Goal: Information Seeking & Learning: Learn about a topic

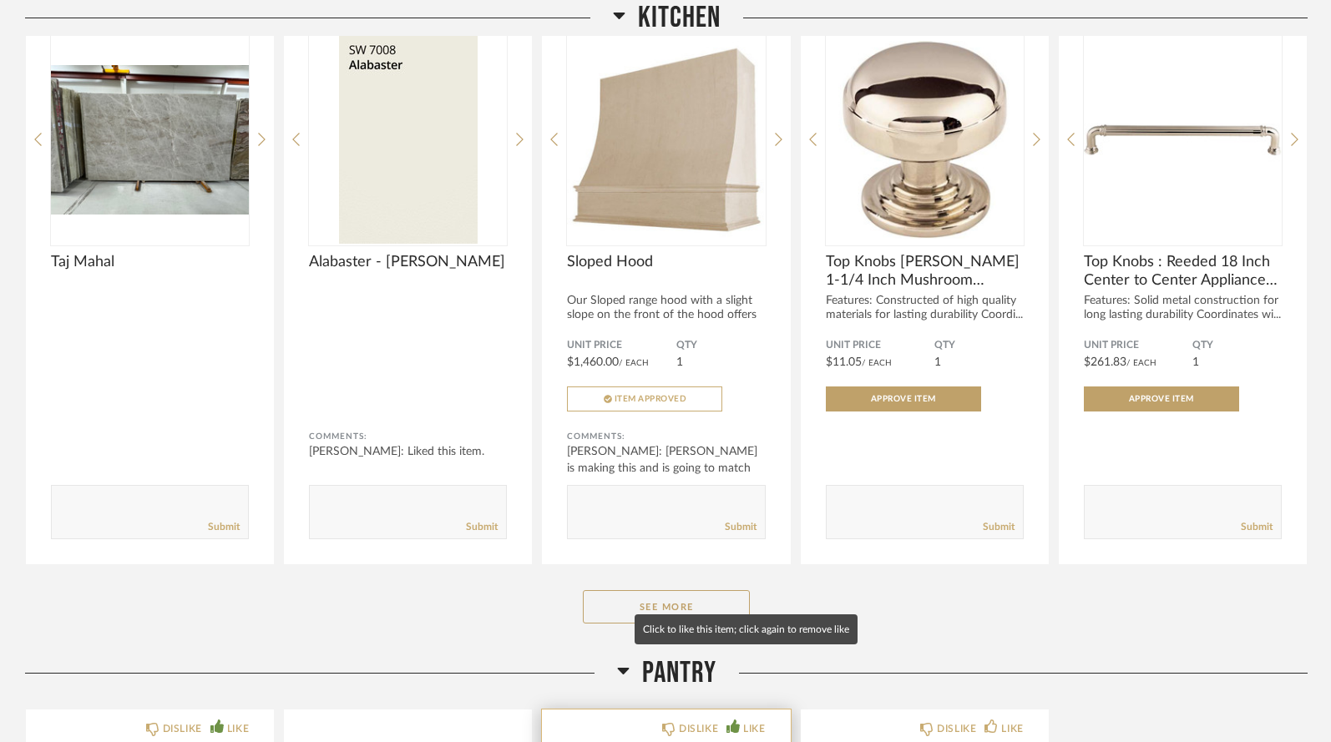
scroll to position [921, 0]
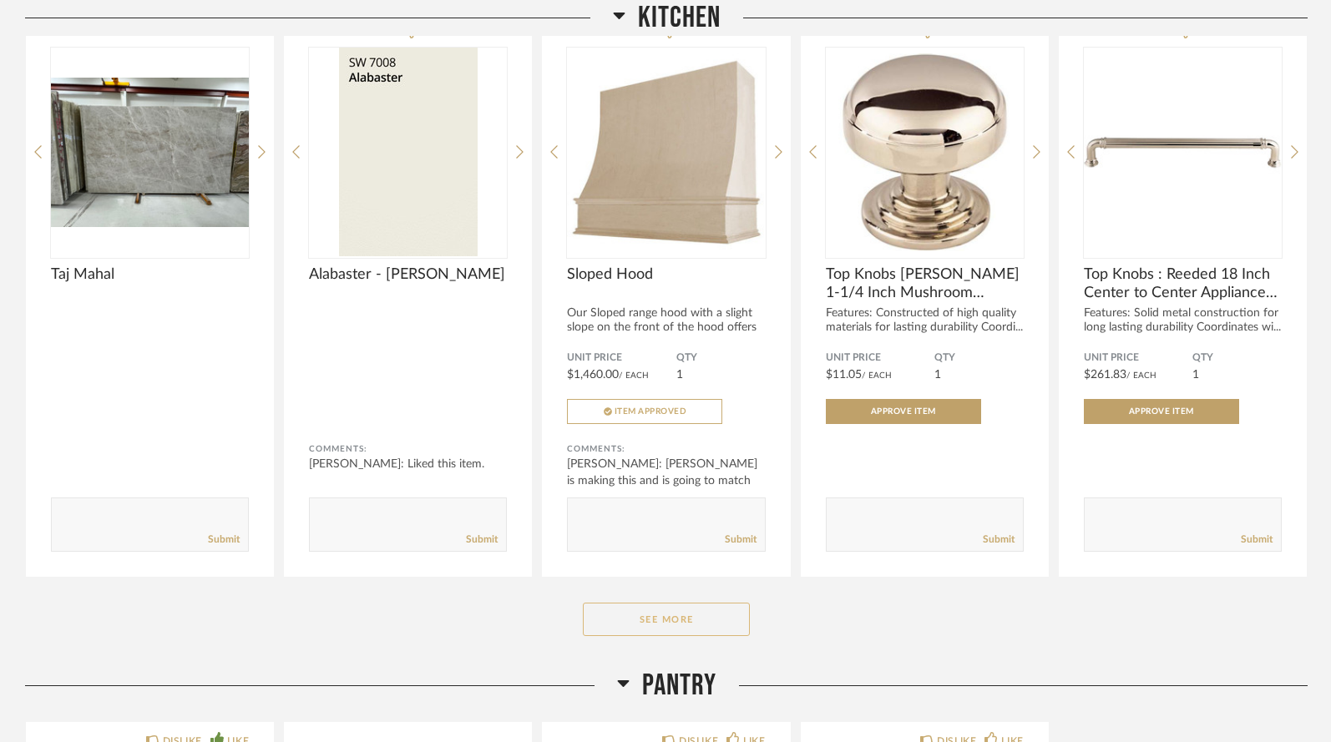
click at [689, 603] on button "See More" at bounding box center [666, 619] width 167 height 33
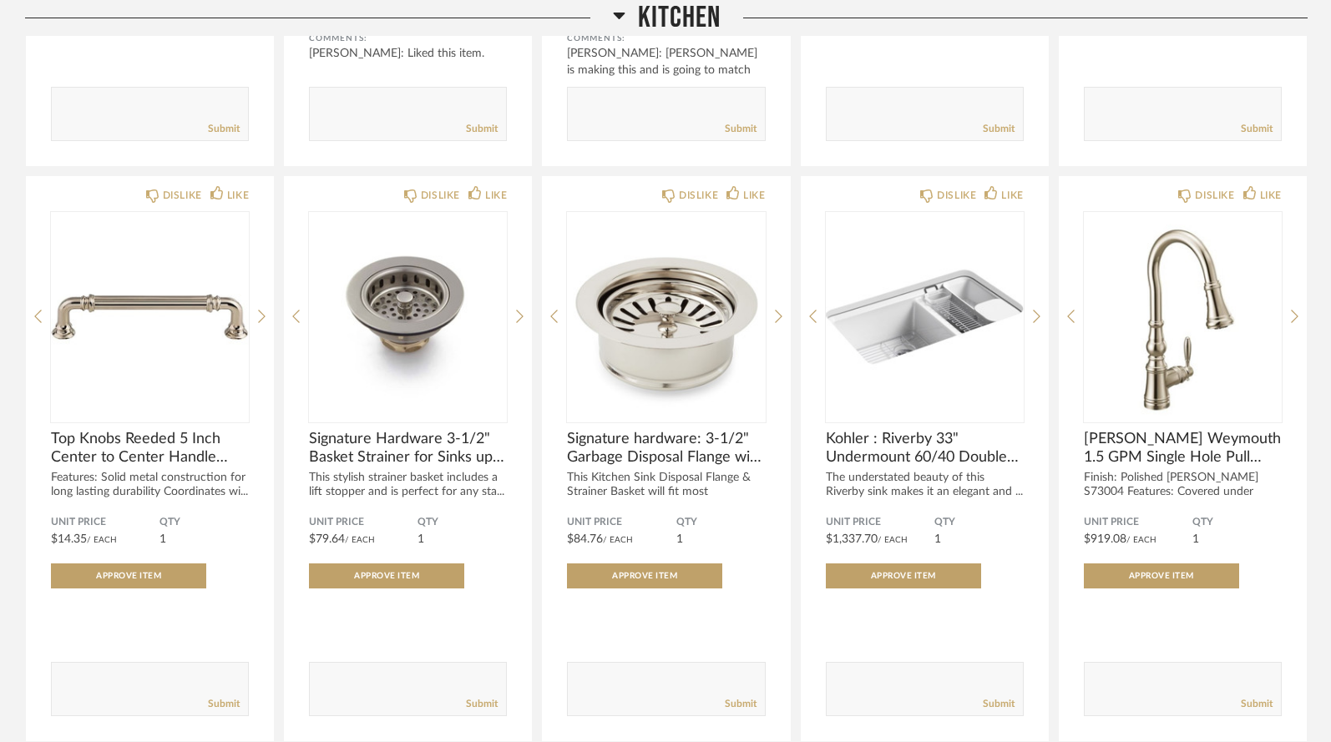
scroll to position [1324, 0]
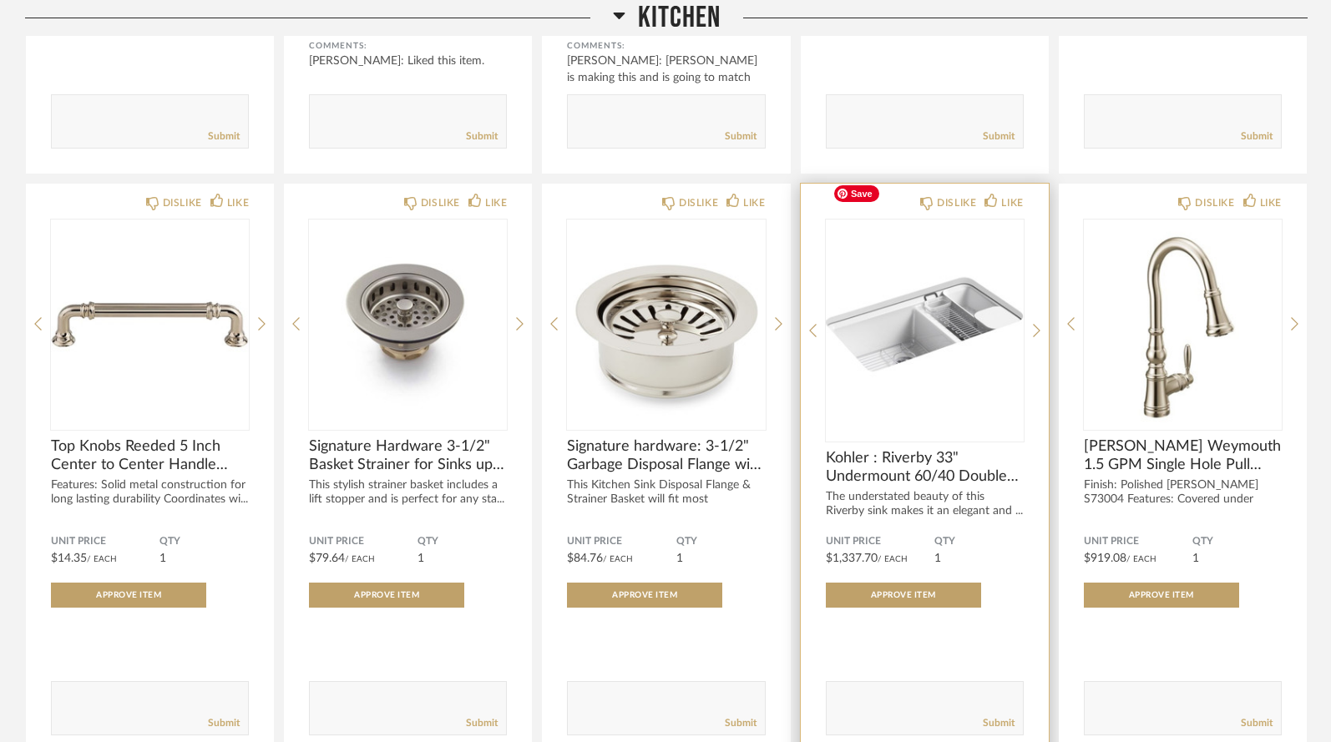
click at [922, 336] on img "0" at bounding box center [925, 324] width 198 height 209
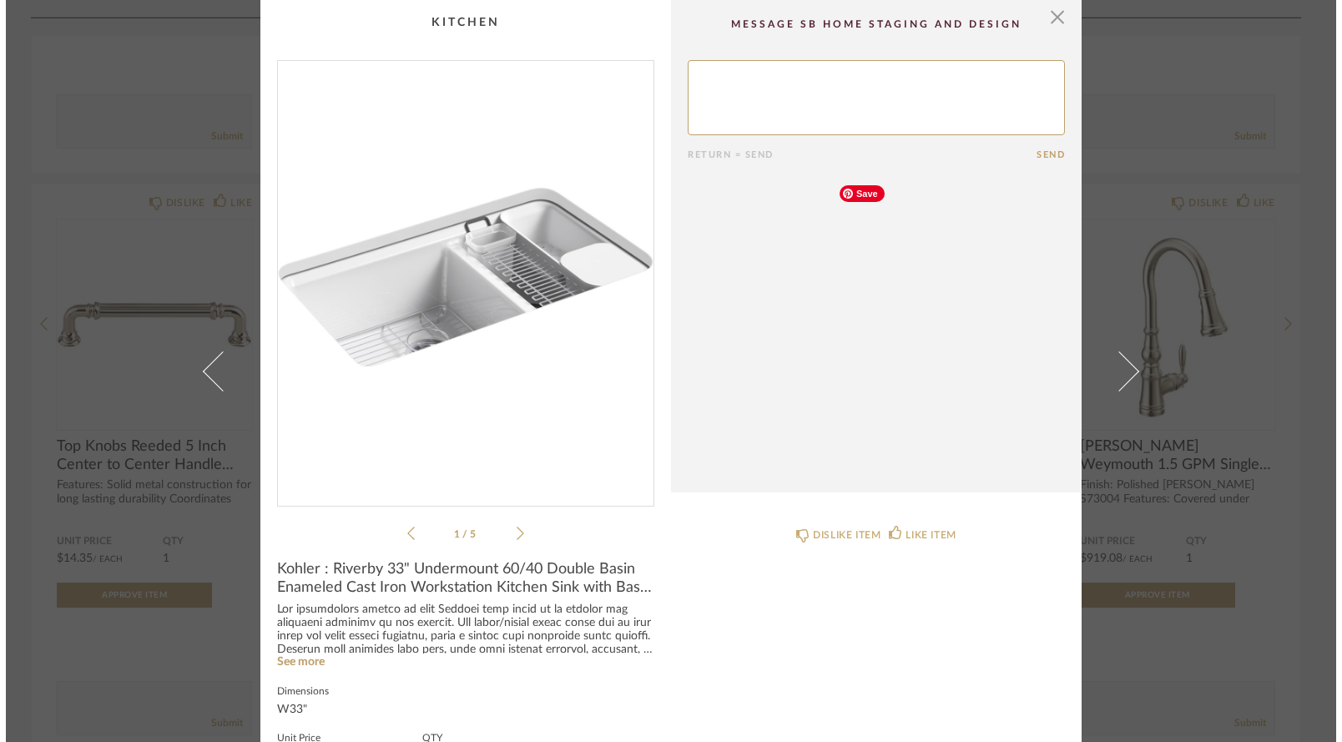
scroll to position [0, 0]
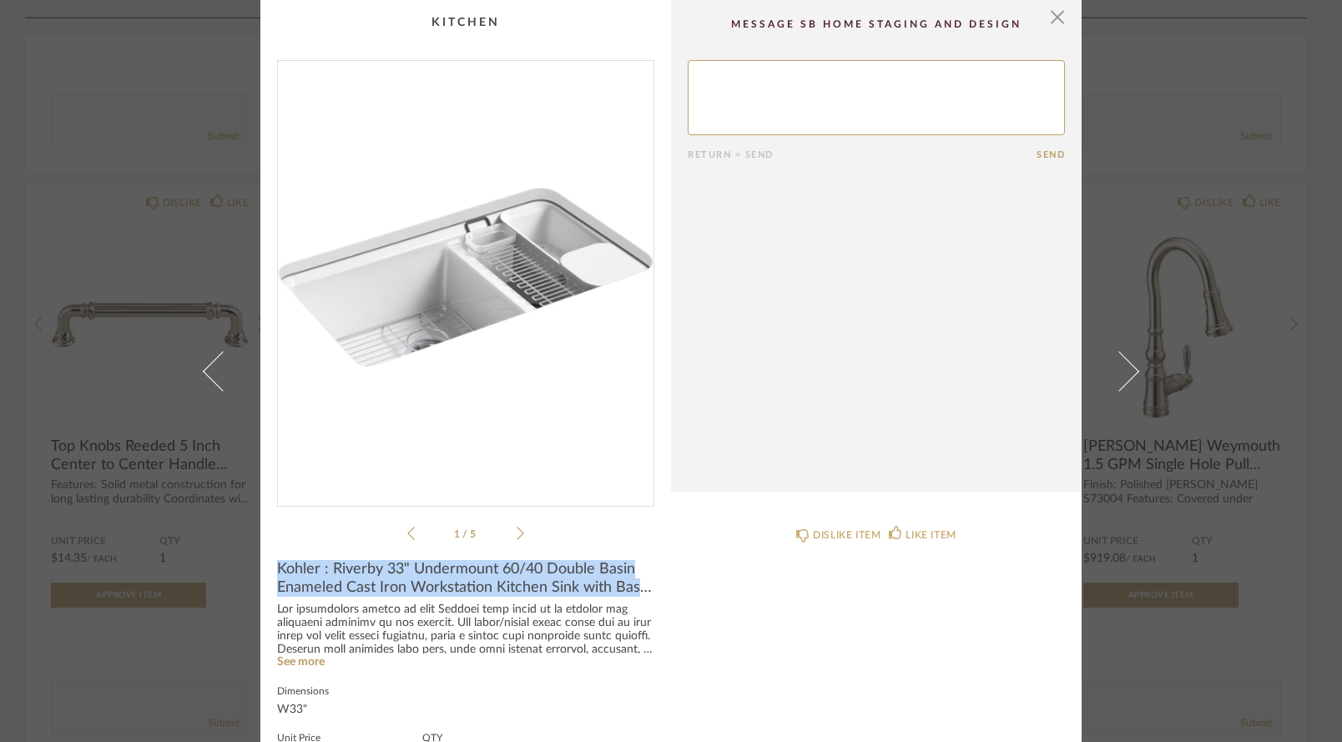
drag, startPoint x: 272, startPoint y: 564, endPoint x: 653, endPoint y: 588, distance: 381.4
click at [653, 588] on cpp-summary-info "Kohler : Riverby 33" Undermount 60/40 Double Basin Enameled Cast Iron Workstati…" at bounding box center [465, 703] width 411 height 321
copy span "Kohler : Riverby 33" Undermount 60/40 Double Basin Enameled Cast Iron Workstati…"
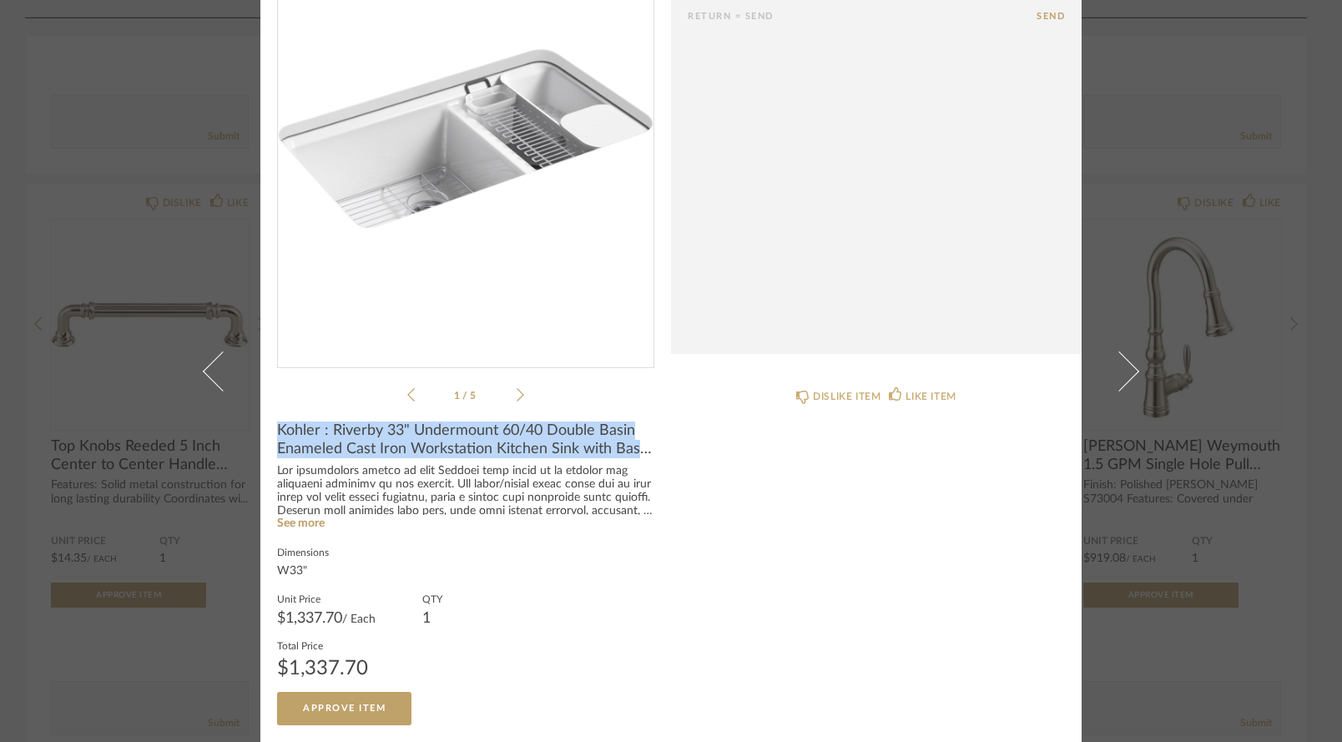
scroll to position [138, 0]
click at [315, 528] on link "See more" at bounding box center [301, 524] width 48 height 12
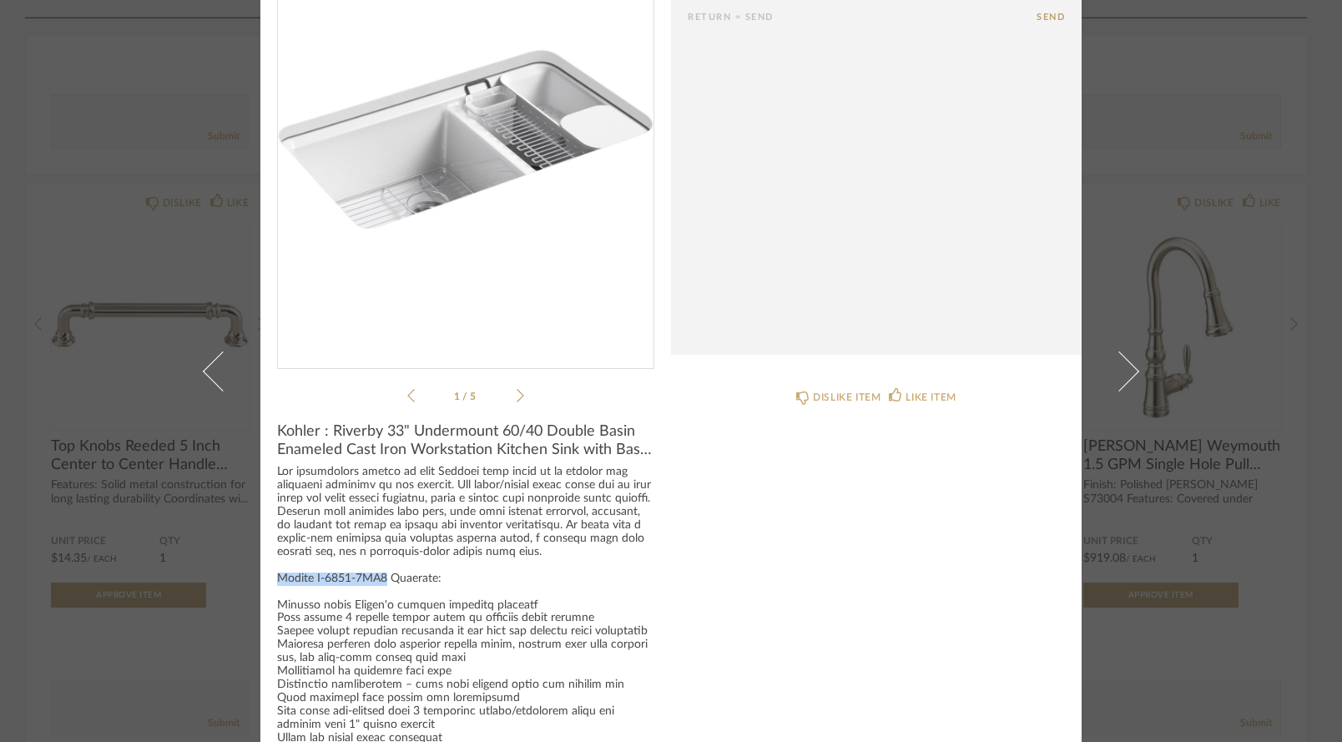
drag, startPoint x: 274, startPoint y: 571, endPoint x: 380, endPoint y: 574, distance: 106.0
click at [380, 574] on div at bounding box center [465, 699] width 377 height 466
copy div "Kohler K-8669-5UA3"
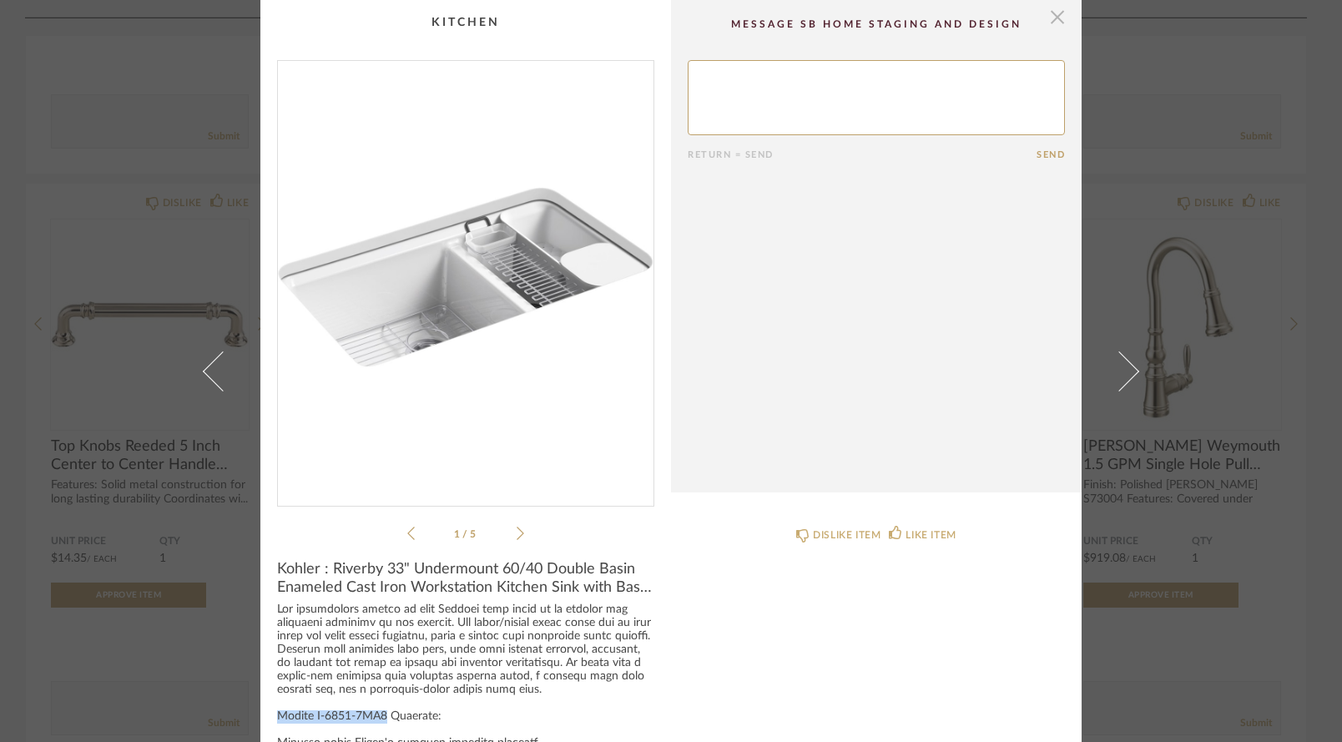
scroll to position [0, 0]
click at [1049, 19] on span "button" at bounding box center [1057, 16] width 33 height 33
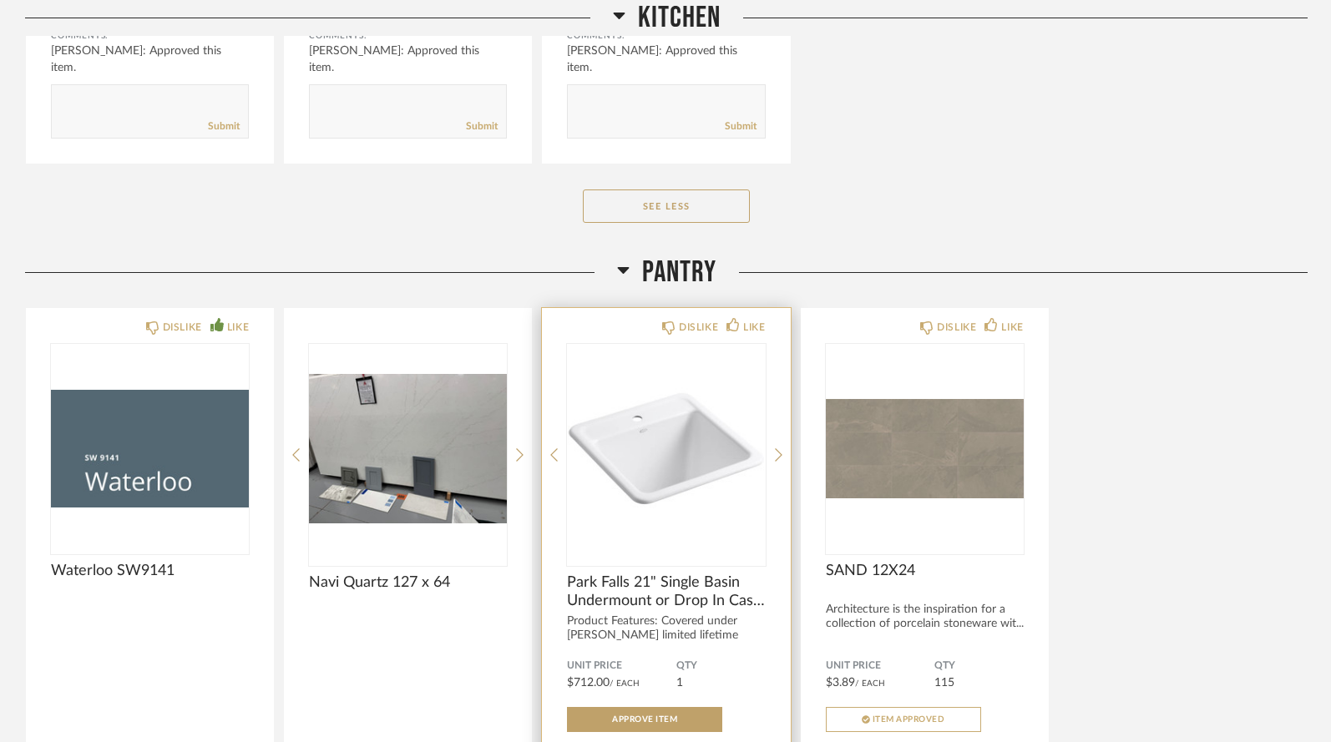
scroll to position [3090, 0]
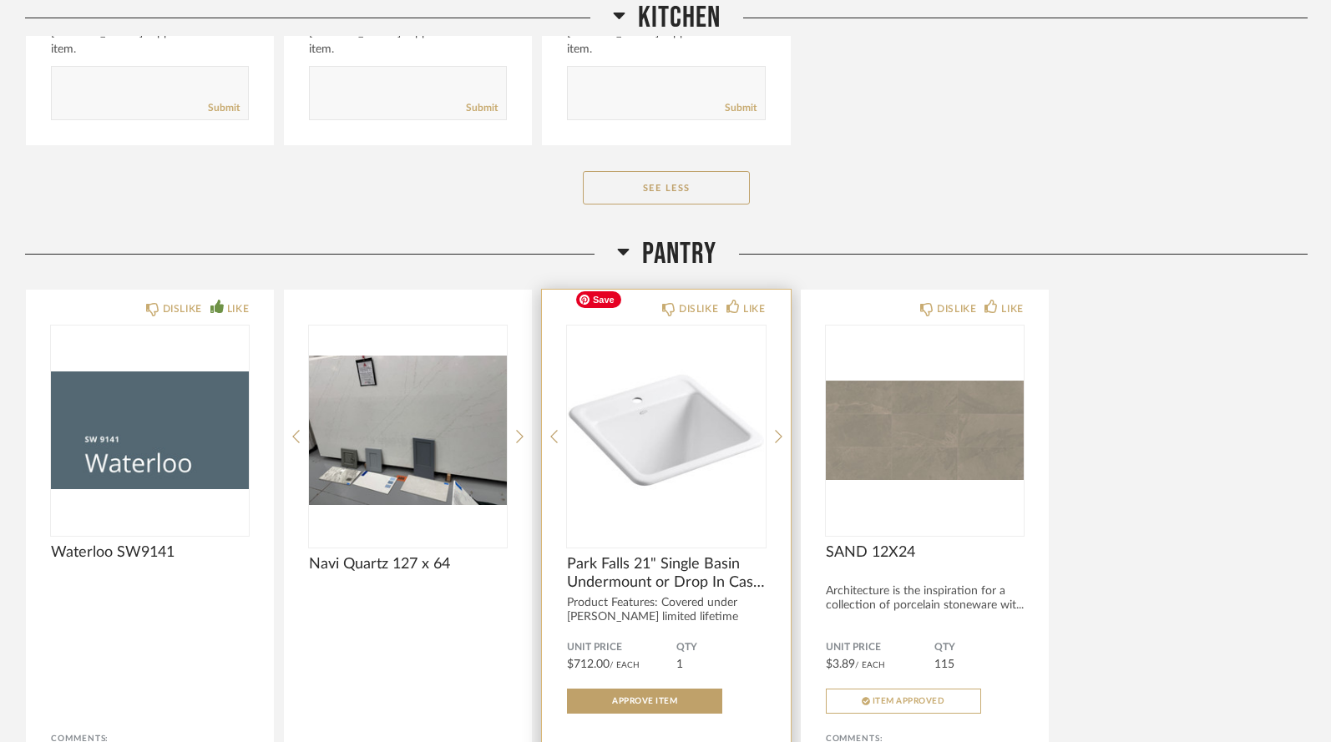
click at [656, 425] on img "0" at bounding box center [666, 430] width 198 height 209
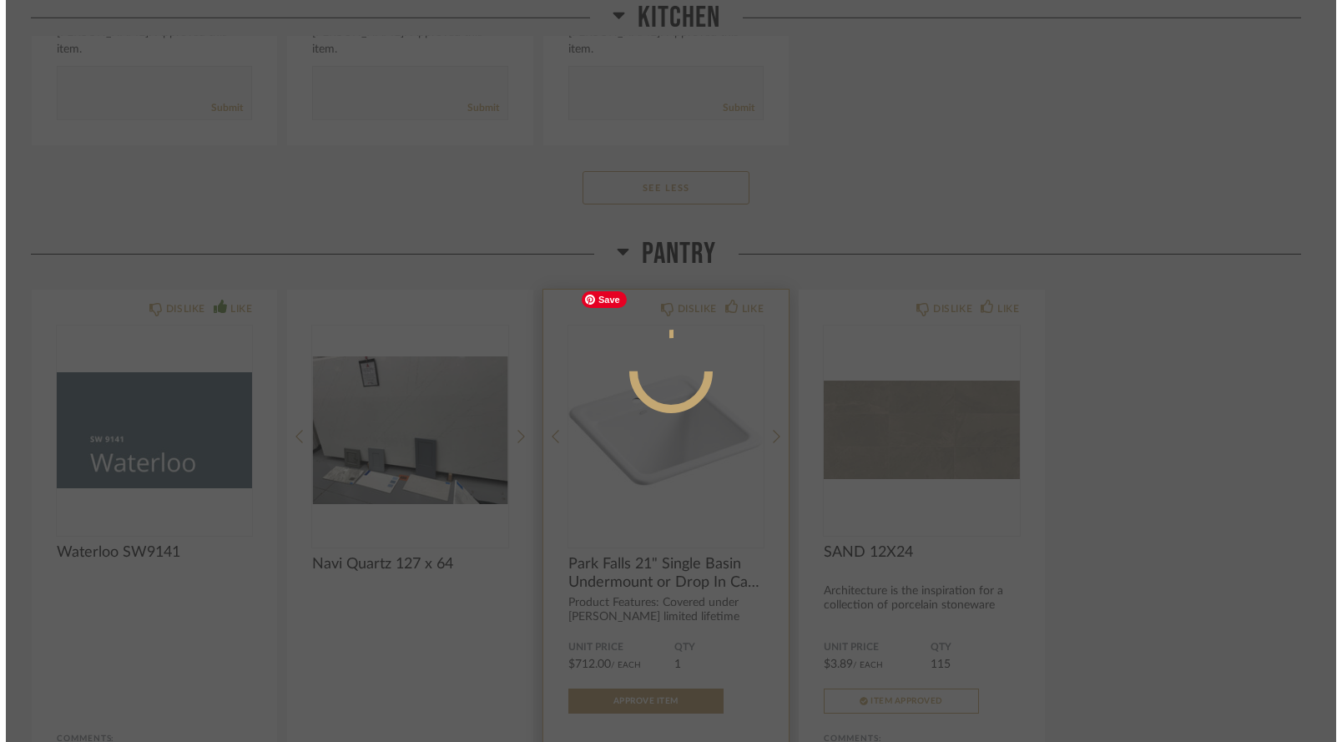
scroll to position [0, 0]
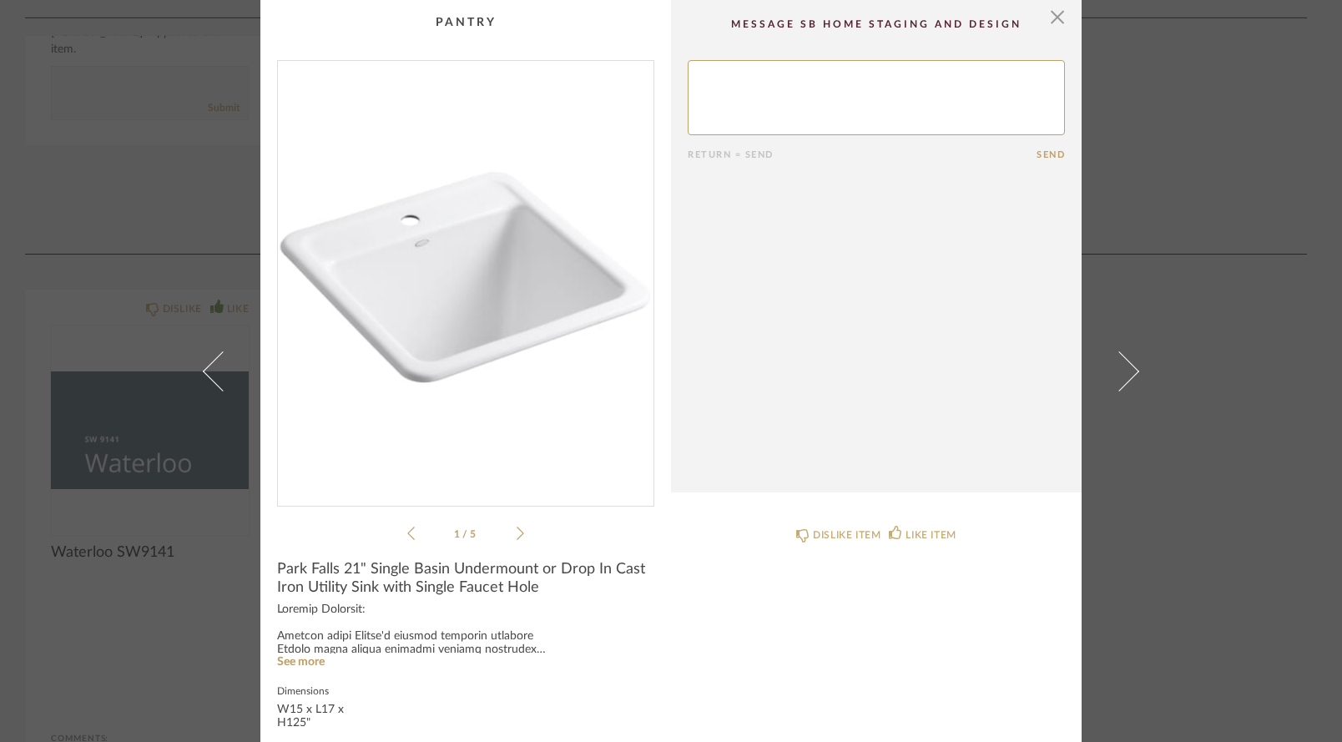
click at [517, 536] on icon at bounding box center [521, 533] width 8 height 15
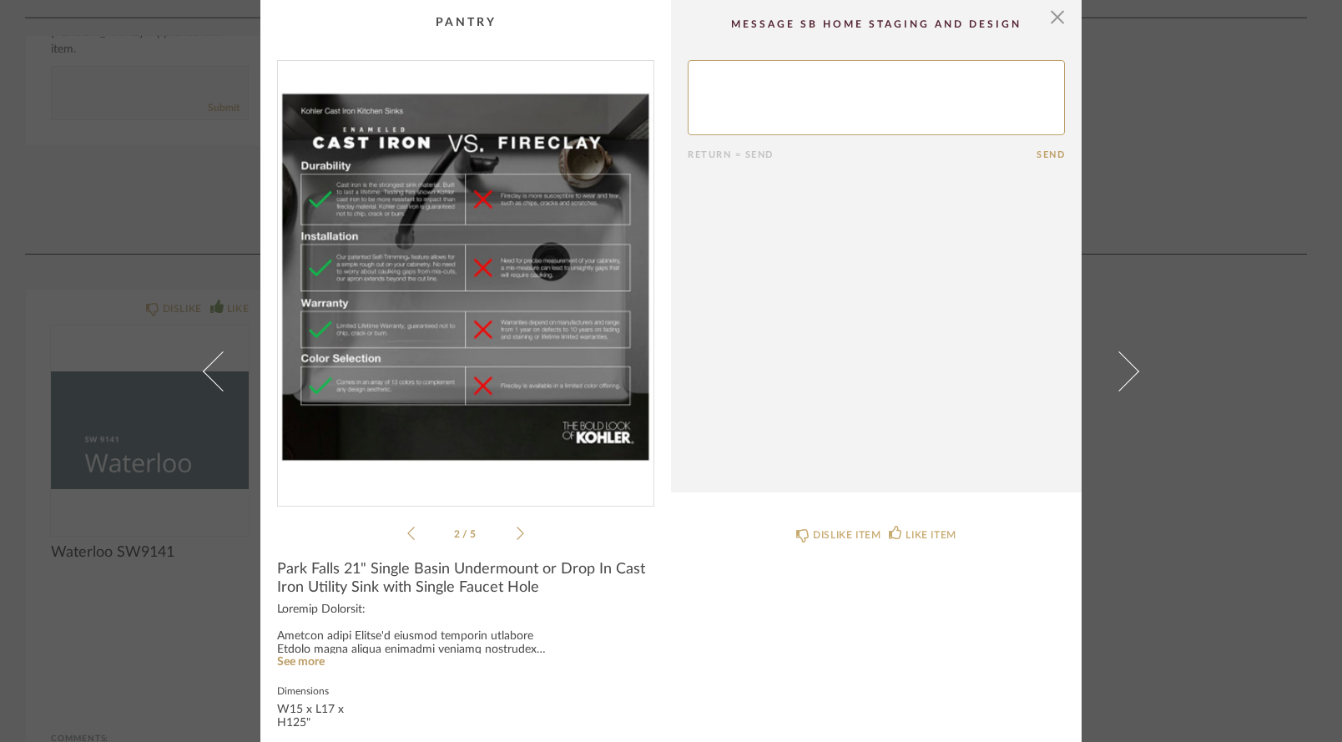
click at [517, 536] on icon at bounding box center [521, 533] width 8 height 15
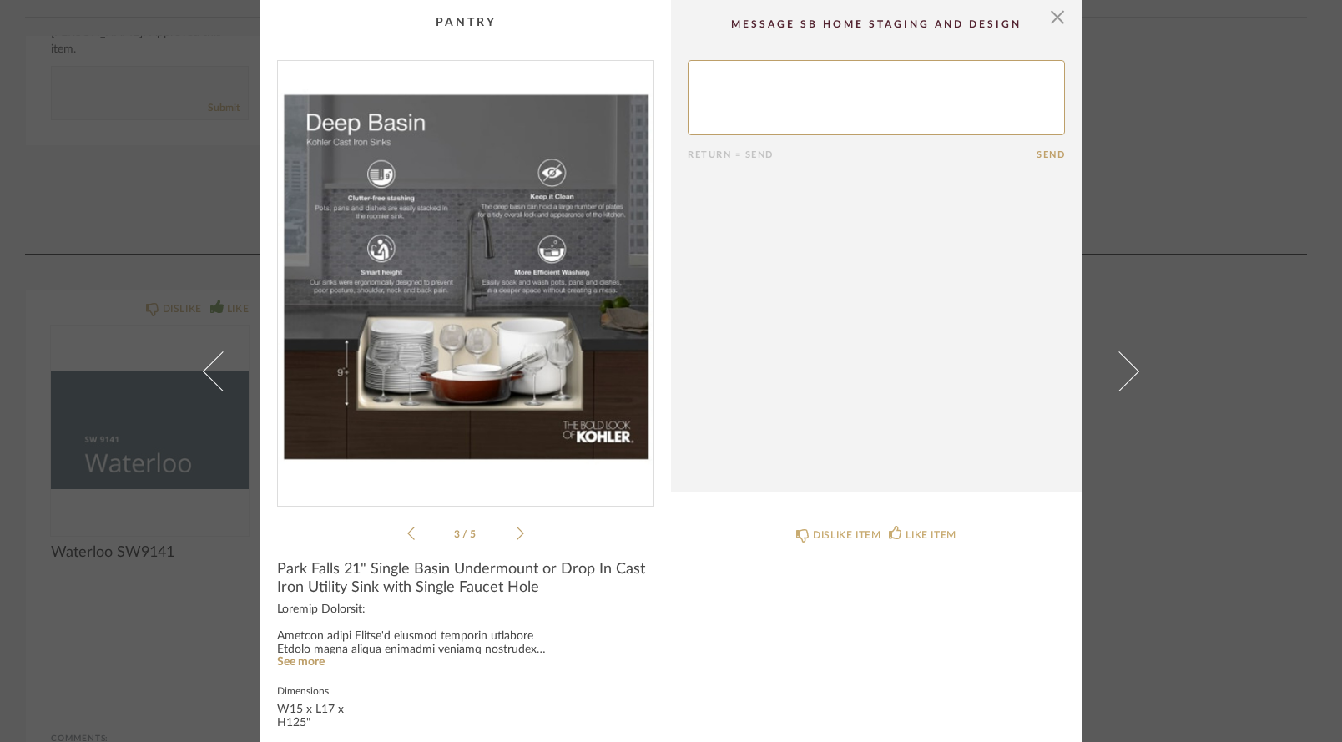
click at [400, 537] on div "3 / 5" at bounding box center [465, 301] width 377 height 483
click at [407, 536] on icon at bounding box center [411, 533] width 8 height 15
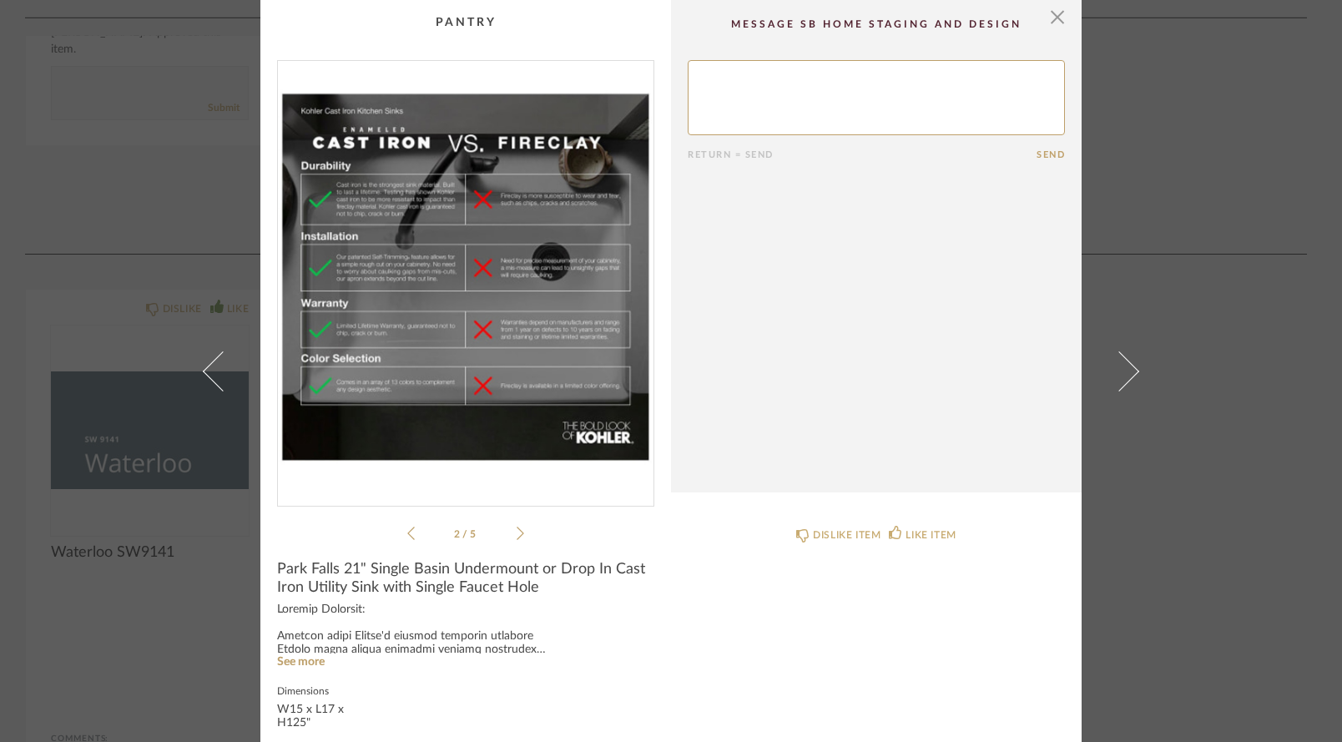
click at [517, 537] on icon at bounding box center [521, 533] width 8 height 15
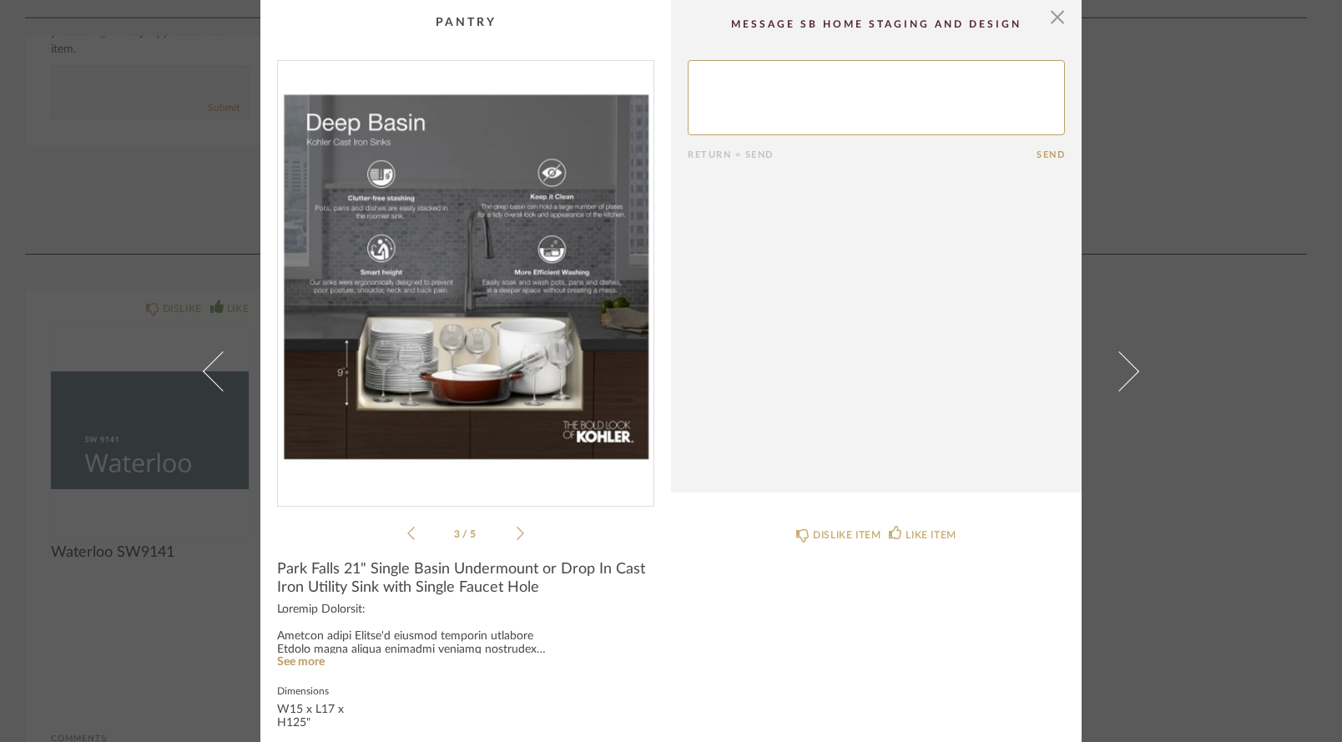
click at [517, 537] on icon at bounding box center [521, 533] width 8 height 15
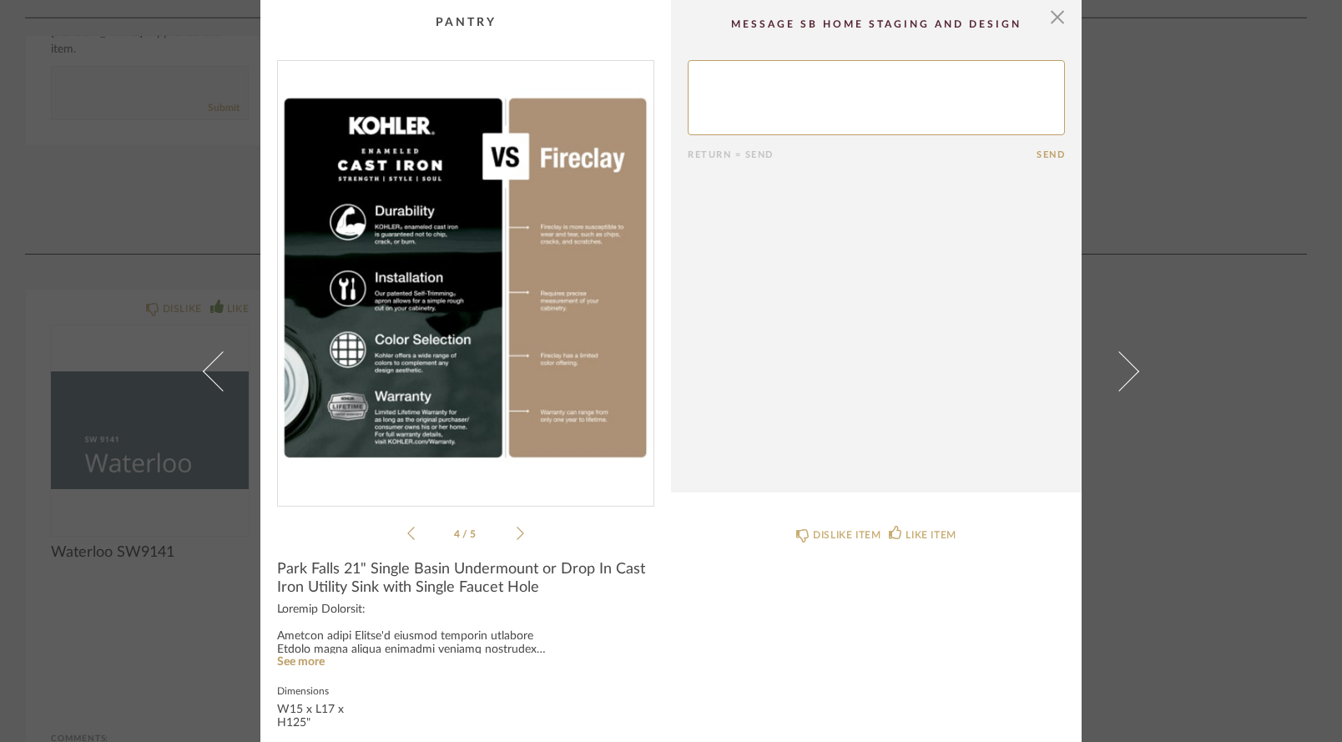
click at [517, 537] on icon at bounding box center [521, 533] width 8 height 15
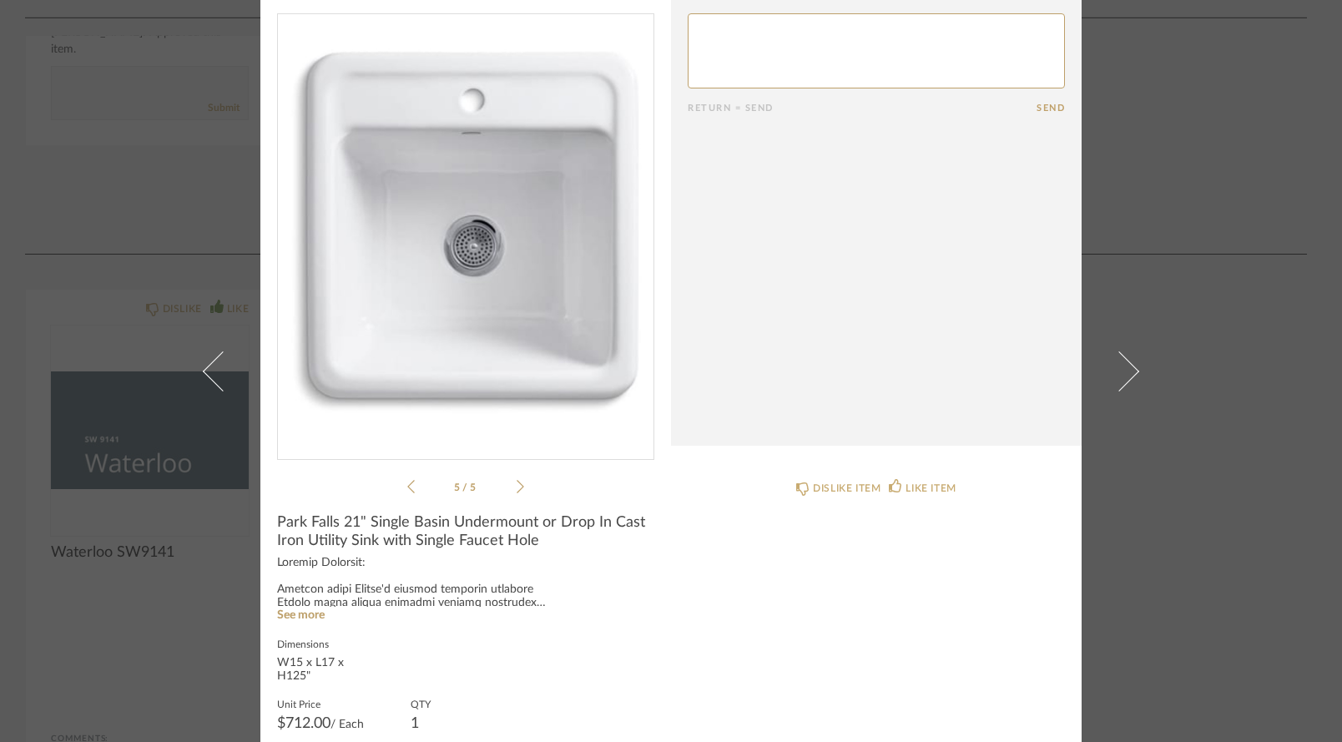
scroll to position [83, 0]
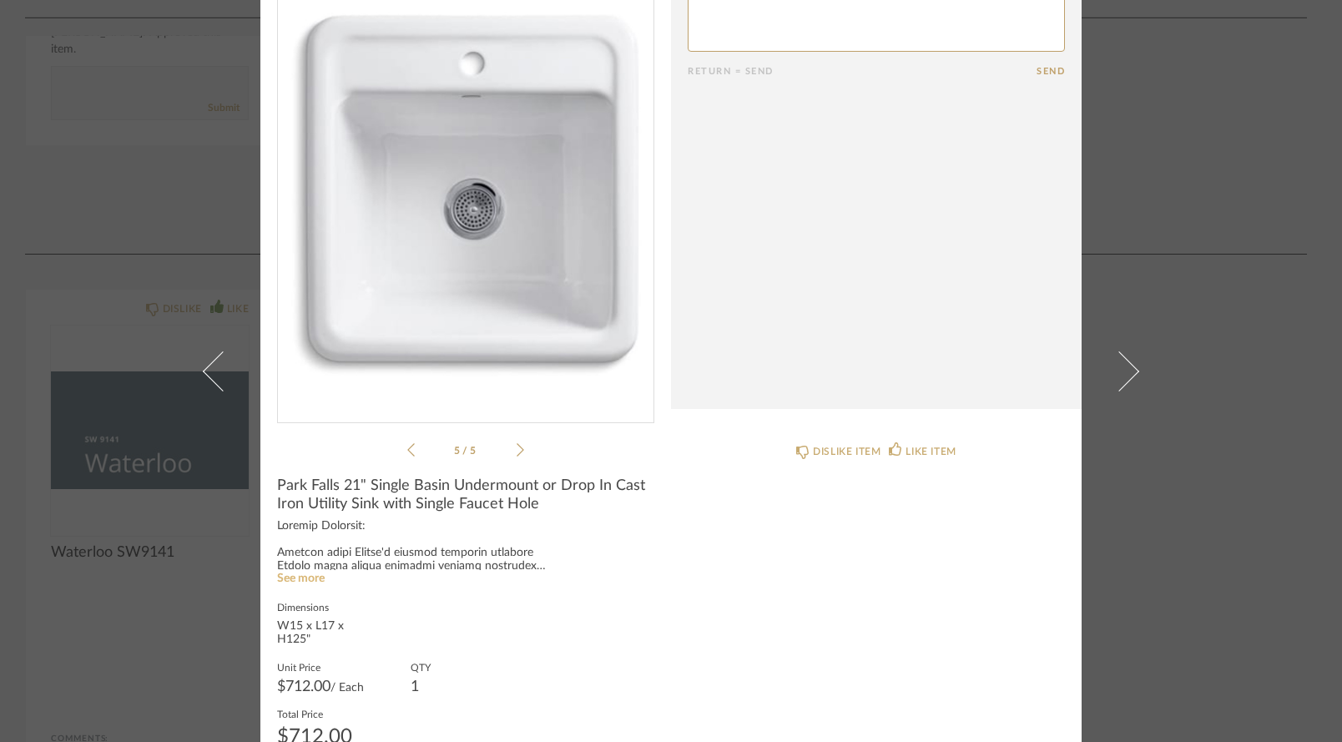
click at [298, 582] on link "See more" at bounding box center [301, 579] width 48 height 12
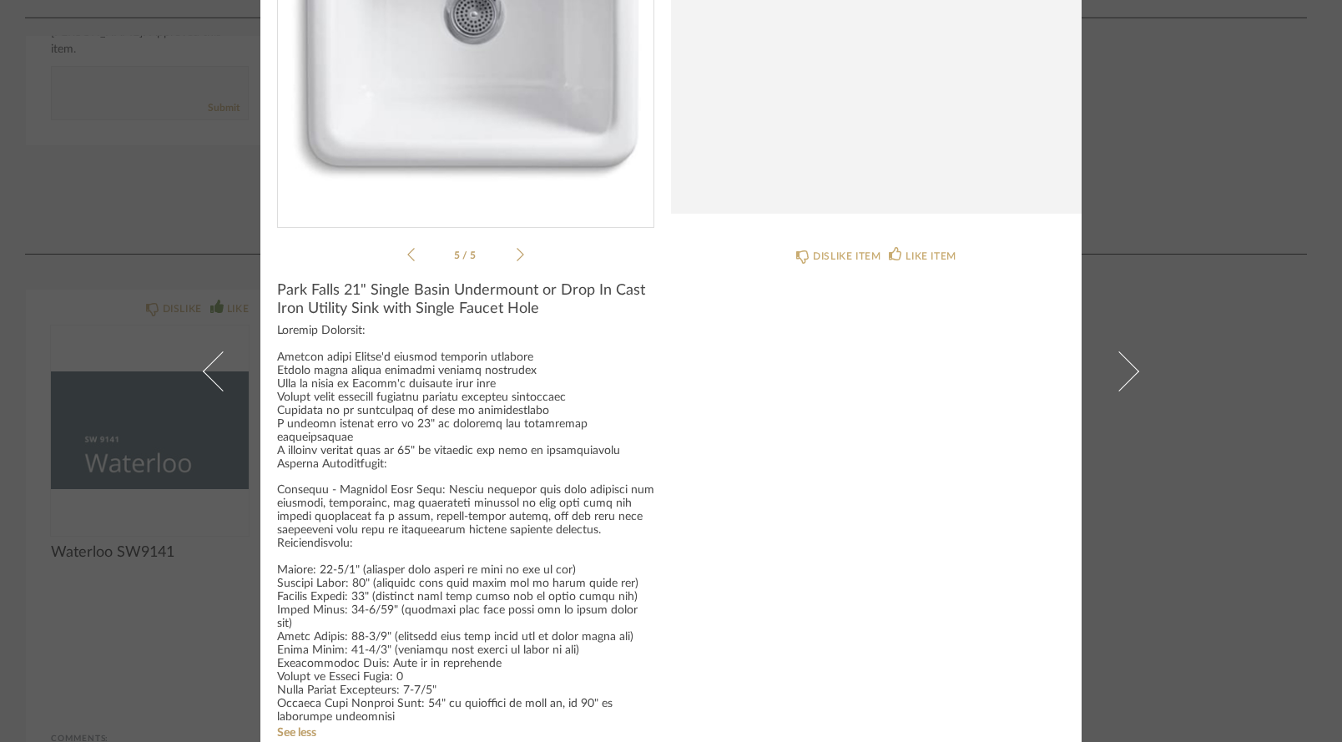
scroll to position [278, 0]
drag, startPoint x: 272, startPoint y: 290, endPoint x: 563, endPoint y: 303, distance: 291.6
click at [563, 303] on span "Park Falls 21" Single Basin Undermount or Drop In Cast Iron Utility Sink with S…" at bounding box center [465, 300] width 377 height 37
copy span "Park Falls 21" Single Basin Undermount or Drop In Cast Iron Utility Sink with S…"
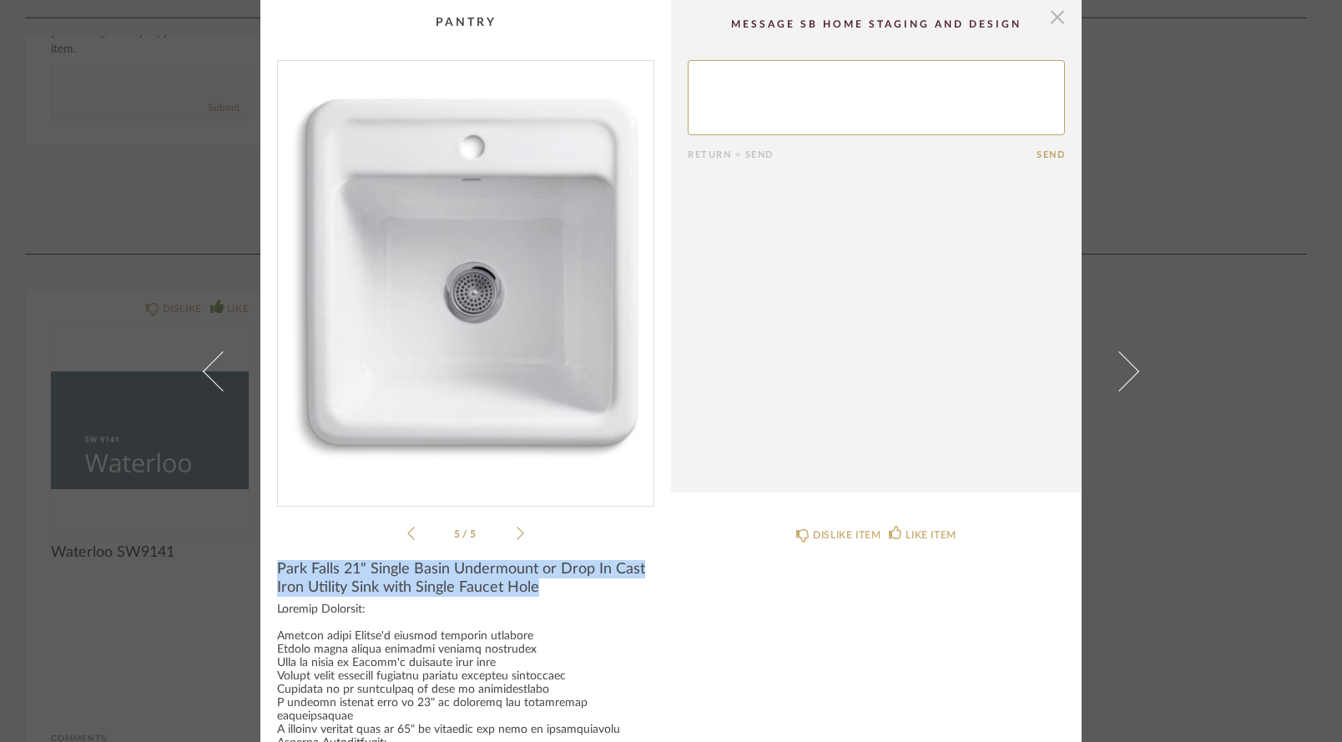
scroll to position [0, 0]
click at [1054, 19] on span "button" at bounding box center [1057, 16] width 33 height 33
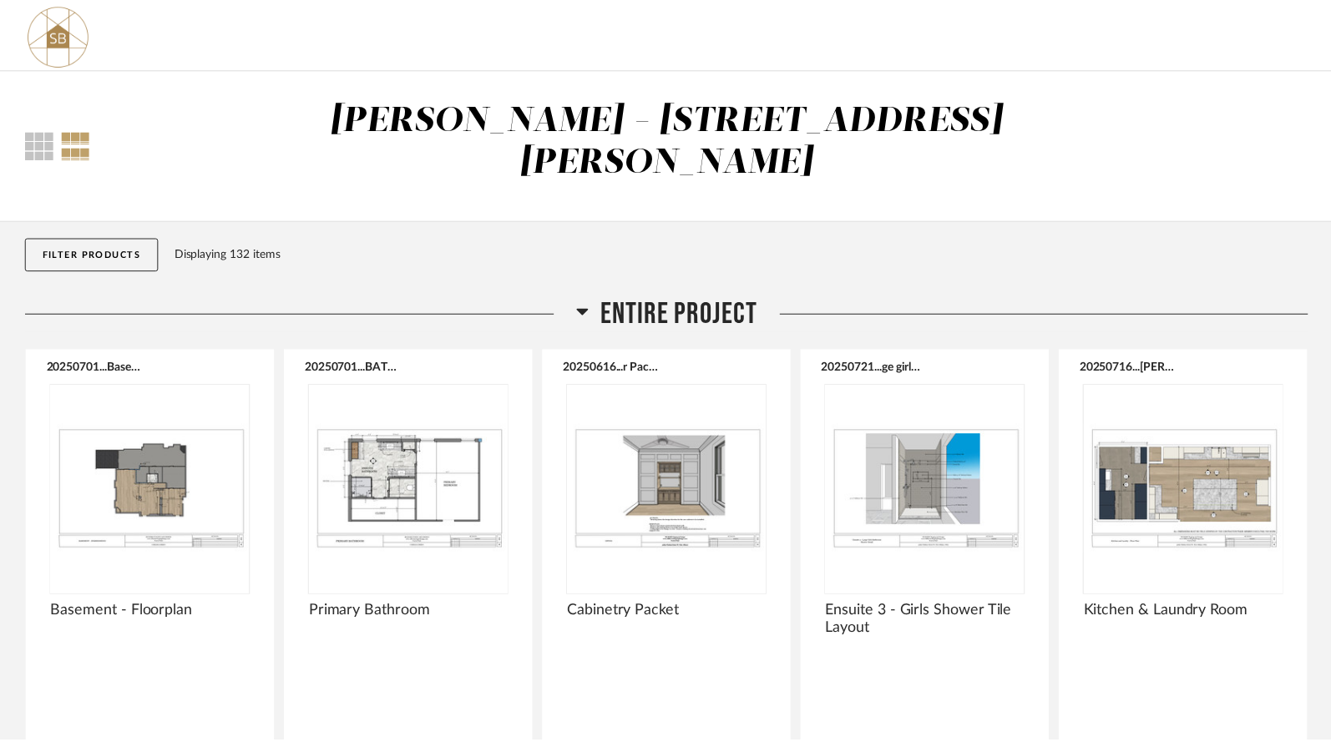
scroll to position [3090, 0]
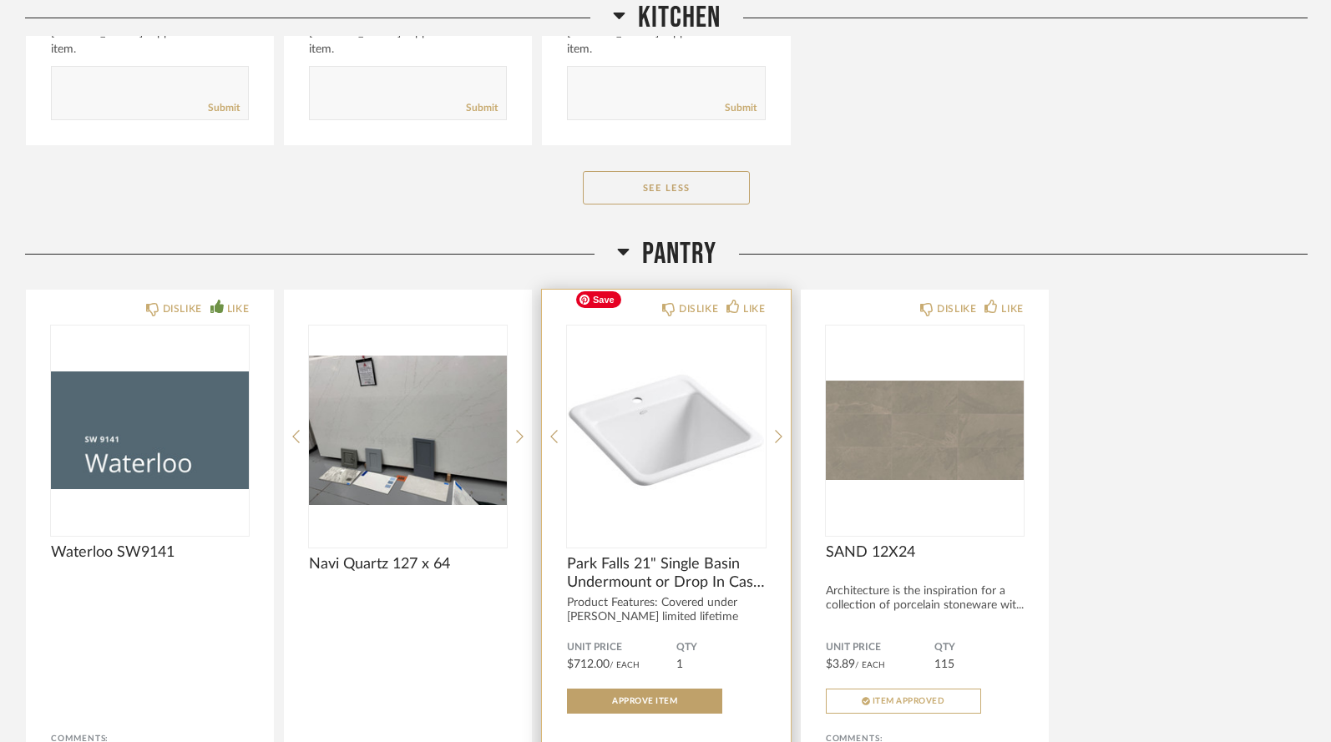
click at [711, 397] on img "0" at bounding box center [666, 430] width 198 height 209
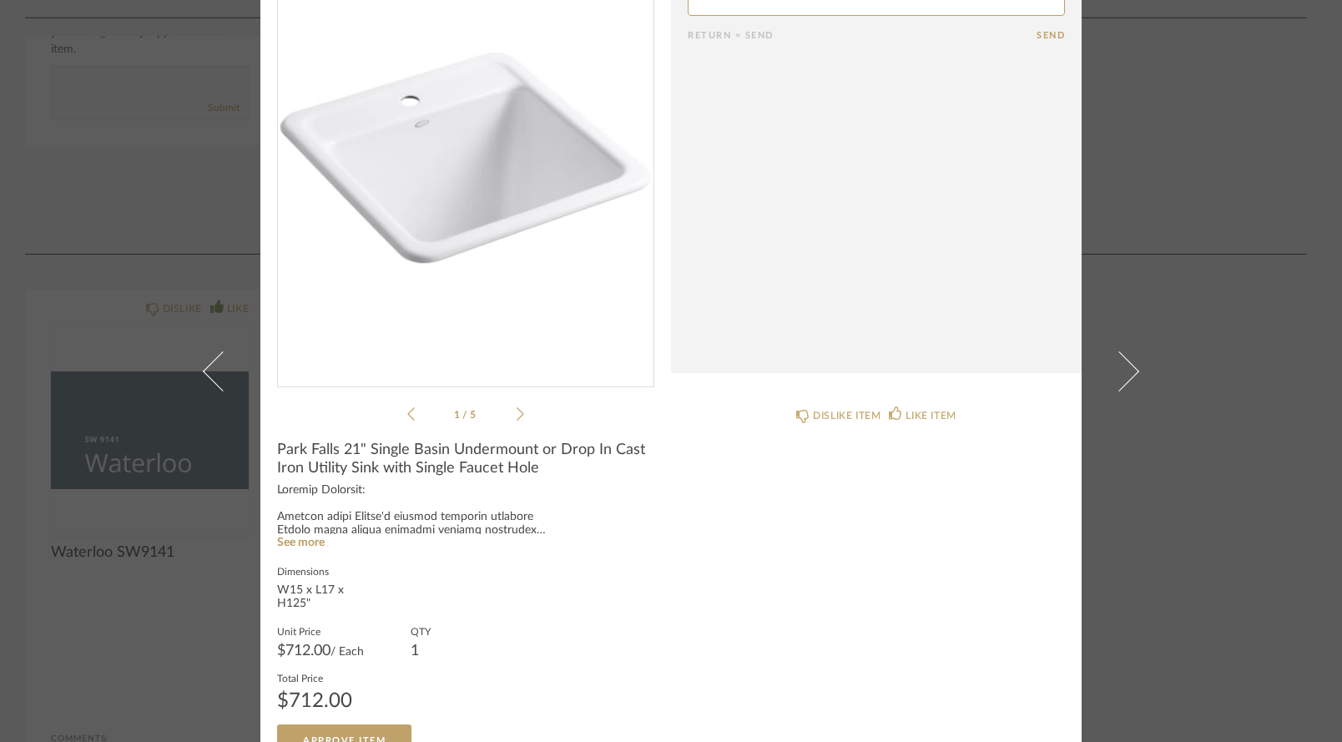
scroll to position [132, 0]
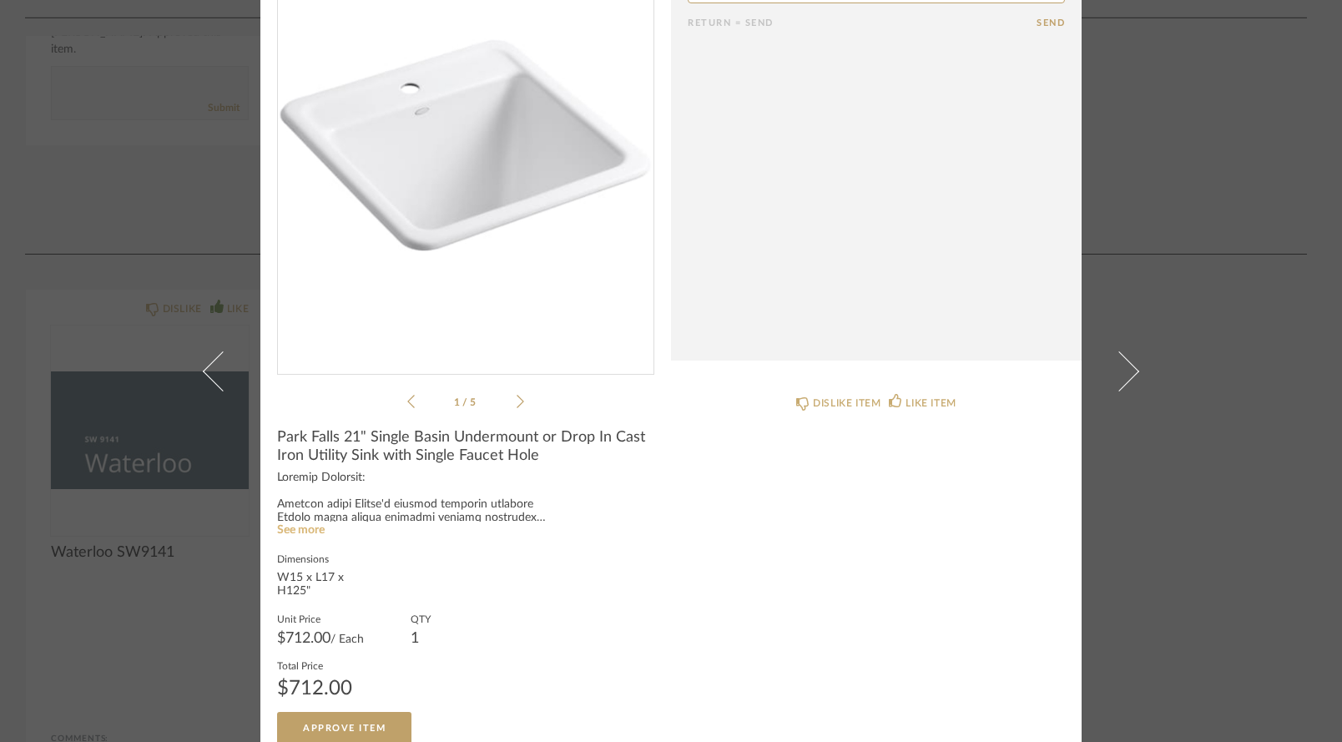
click at [302, 529] on link "See more" at bounding box center [301, 530] width 48 height 12
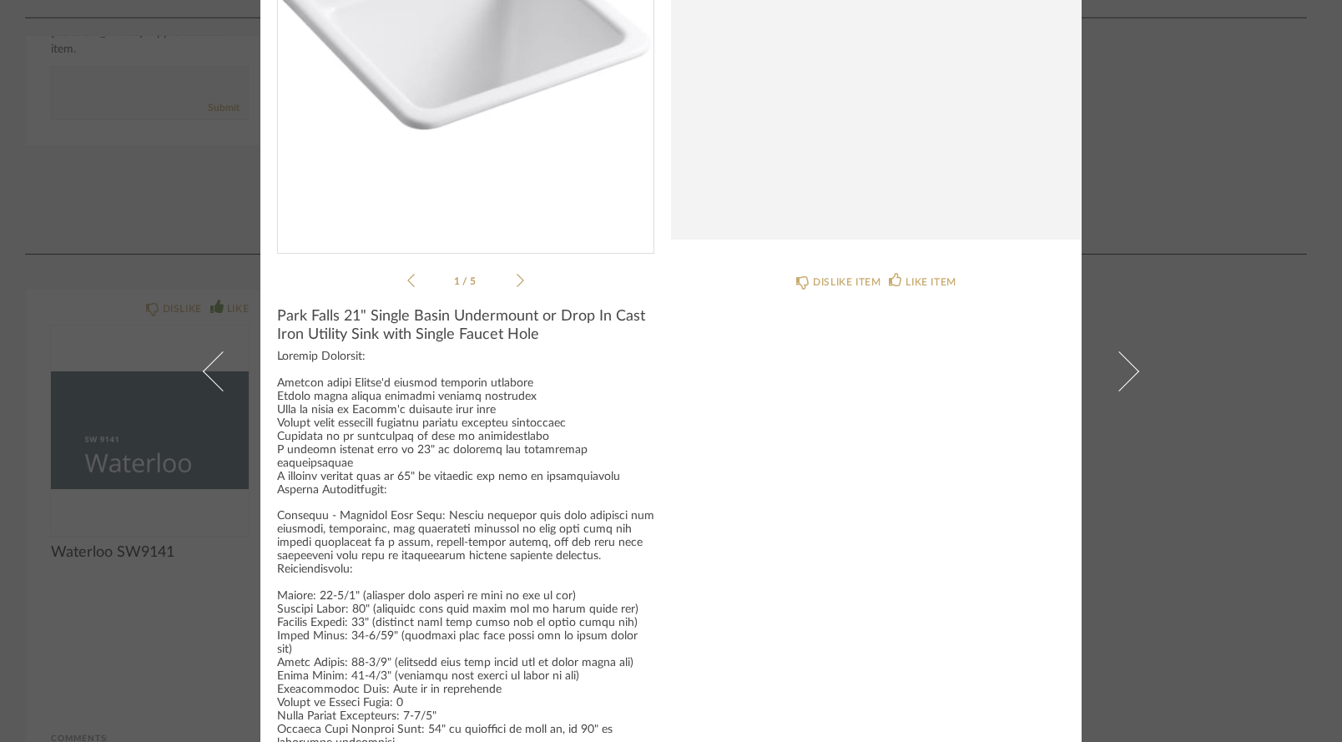
scroll to position [255, 0]
